Goal: Communication & Community: Answer question/provide support

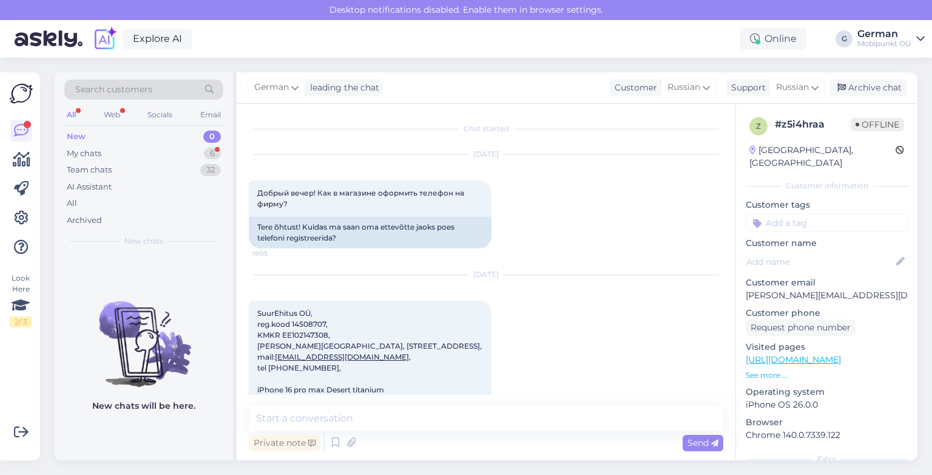
scroll to position [1569, 0]
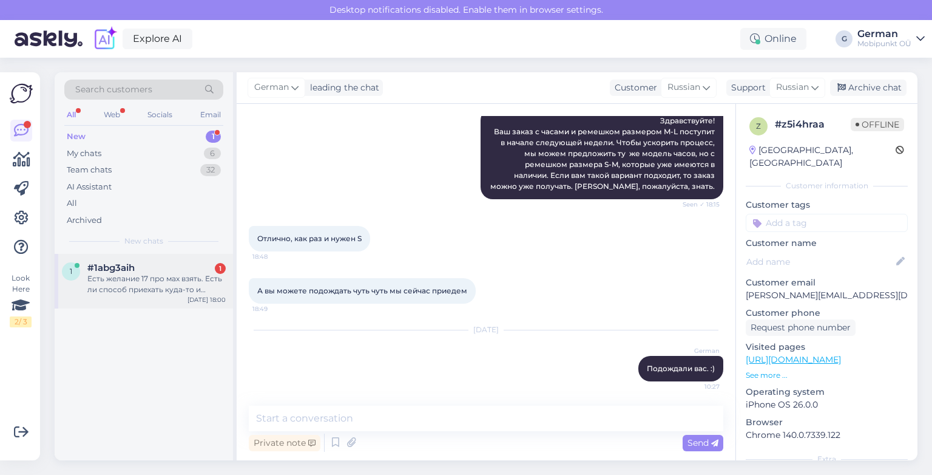
click at [158, 270] on div "#1abg3aih 1" at bounding box center [156, 267] width 138 height 11
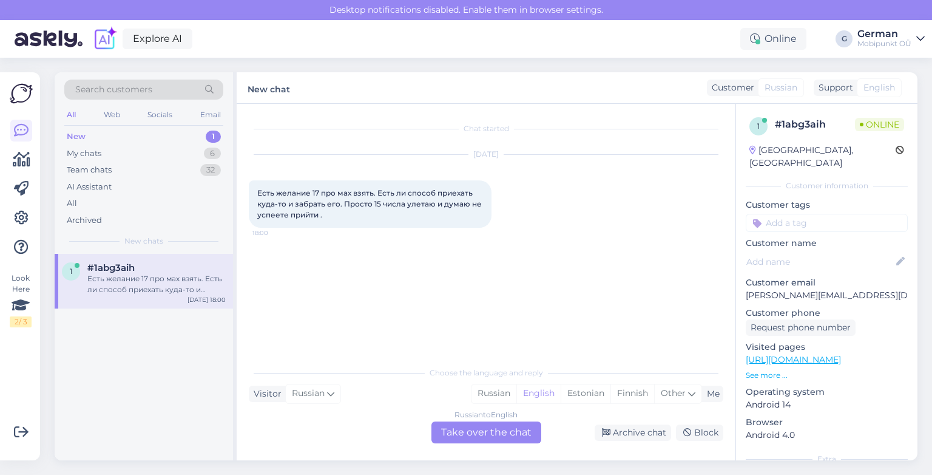
scroll to position [0, 0]
click at [89, 155] on div "My chats" at bounding box center [84, 154] width 35 height 12
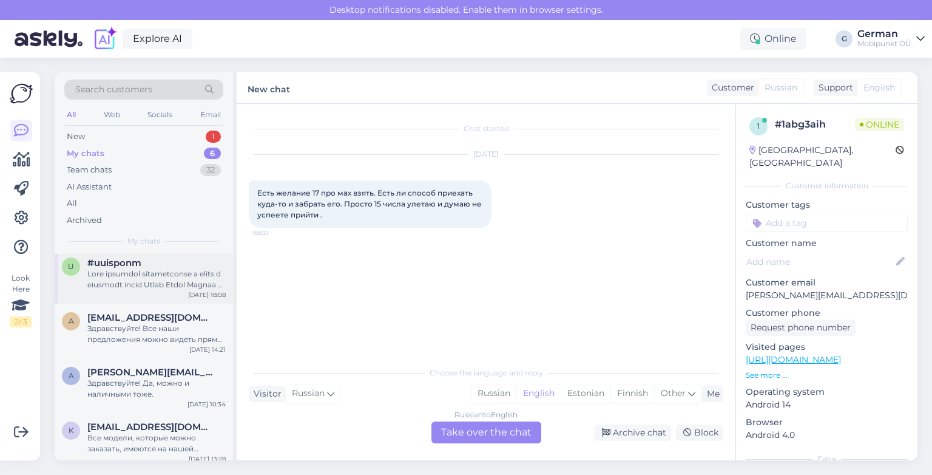
scroll to position [49, 0]
click at [158, 343] on div "Здравствуйте! Все наши предложения можно видеть прямо на нашей домашней страниц…" at bounding box center [156, 333] width 138 height 22
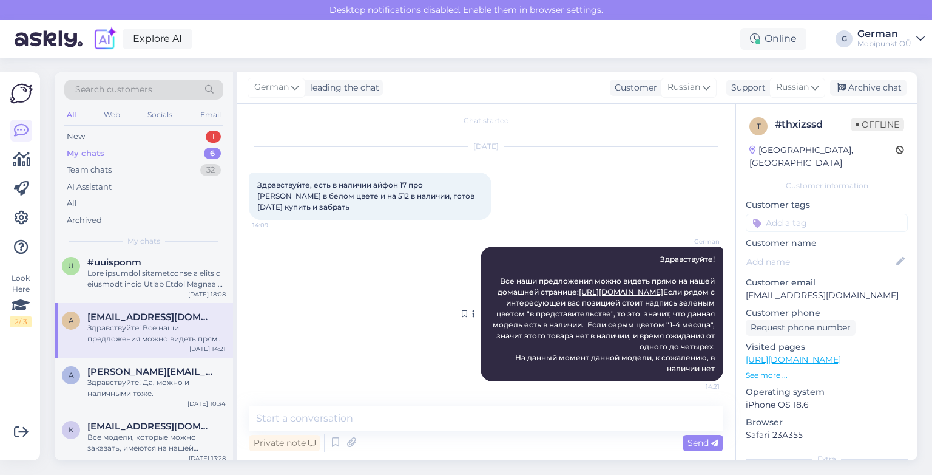
drag, startPoint x: 493, startPoint y: 259, endPoint x: 706, endPoint y: 369, distance: 240.0
click at [706, 369] on div "German Здравствуйте! Все наши предложения можно видеть прямо на нашей домашней …" at bounding box center [602, 313] width 243 height 135
copy span "Все наши предложения можно видеть прямо на нашей домашней странице: [URL][DOMAI…"
click at [78, 132] on div "New" at bounding box center [76, 137] width 18 height 12
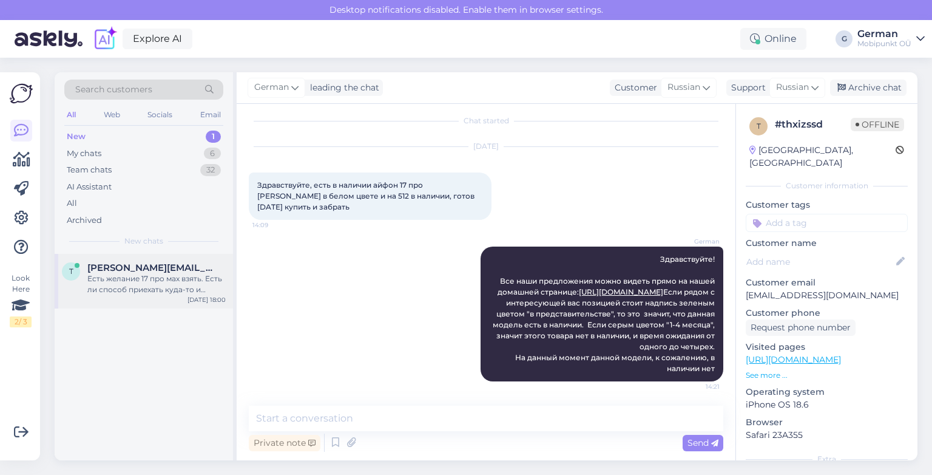
click at [174, 290] on div "Есть желание 17 про мах взять. Есть ли способ приехать куда-то и забрать его. П…" at bounding box center [156, 284] width 138 height 22
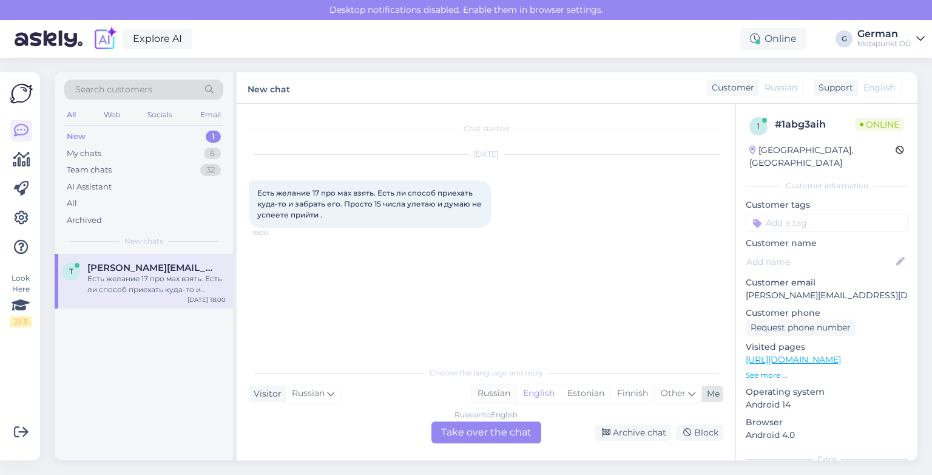
click at [501, 397] on div "Russian" at bounding box center [494, 393] width 45 height 18
click at [470, 436] on div "Russian to Russian Take over the chat" at bounding box center [487, 432] width 110 height 22
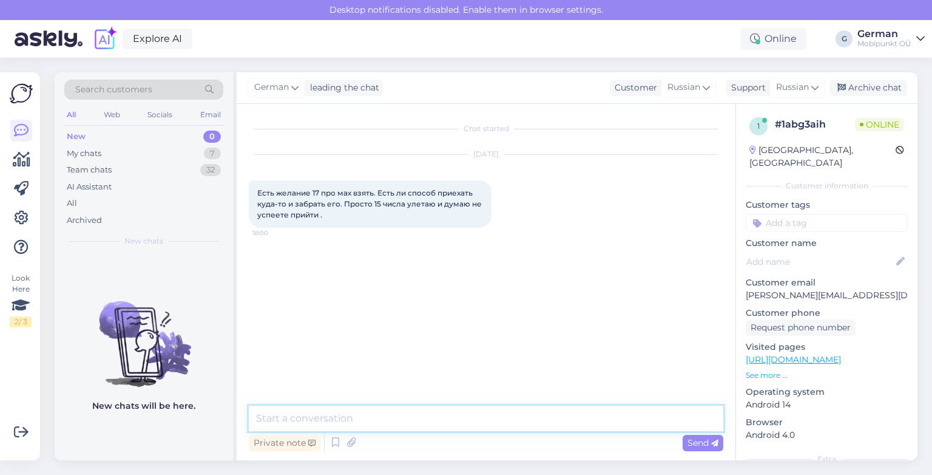
click at [391, 421] on textarea at bounding box center [486, 417] width 475 height 25
paste textarea "Все наши предложения можно видеть прямо на нашей домашней странице: [URL][DOMAI…"
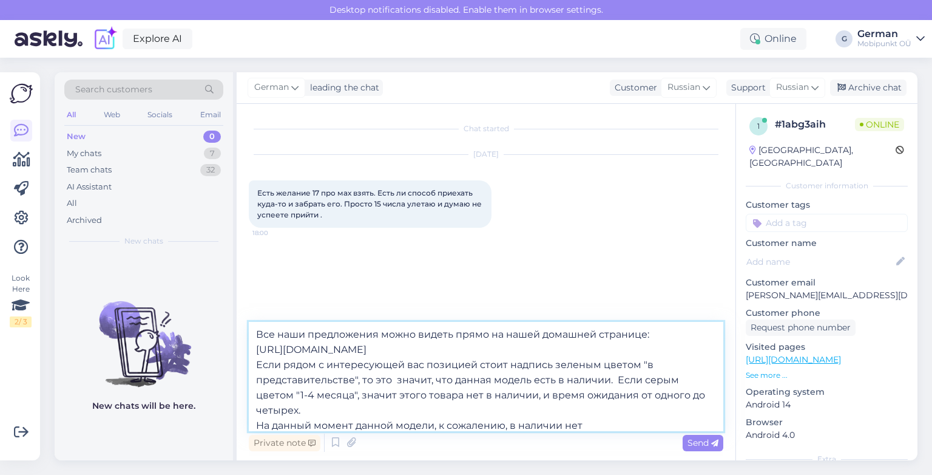
scroll to position [7, 0]
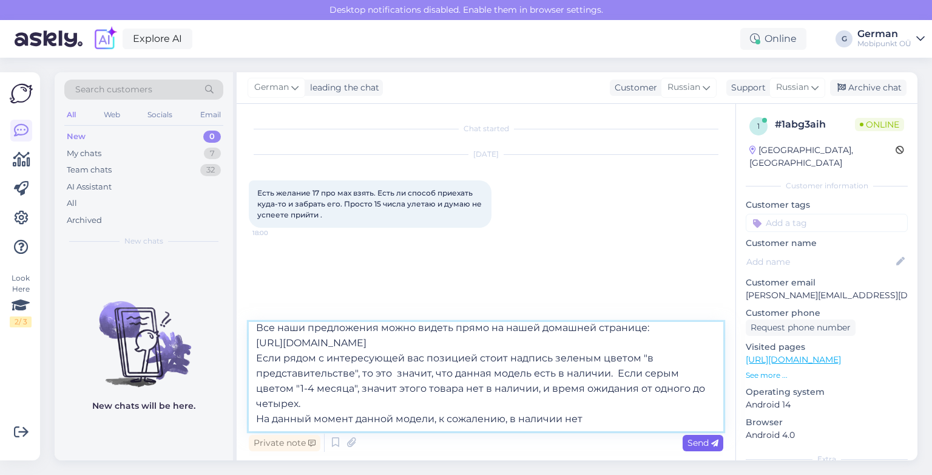
type textarea "Все наши предложения можно видеть прямо на нашей домашней странице: [URL][DOMAI…"
click at [700, 442] on span "Send" at bounding box center [703, 442] width 31 height 11
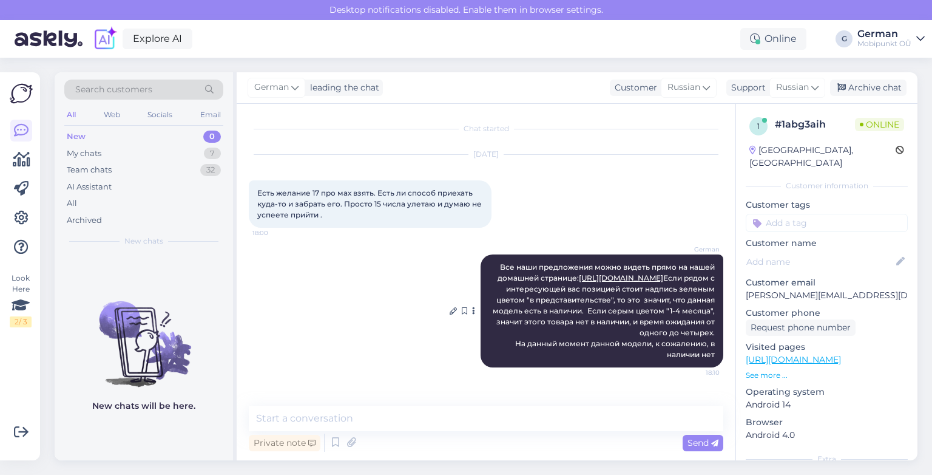
scroll to position [0, 0]
